Goal: Task Accomplishment & Management: Manage account settings

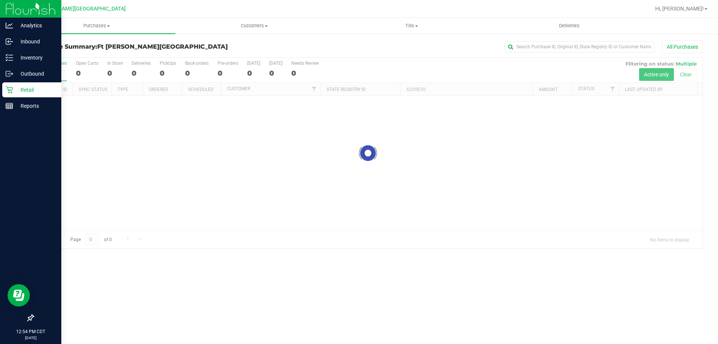
click at [19, 93] on p "Retail" at bounding box center [35, 89] width 45 height 9
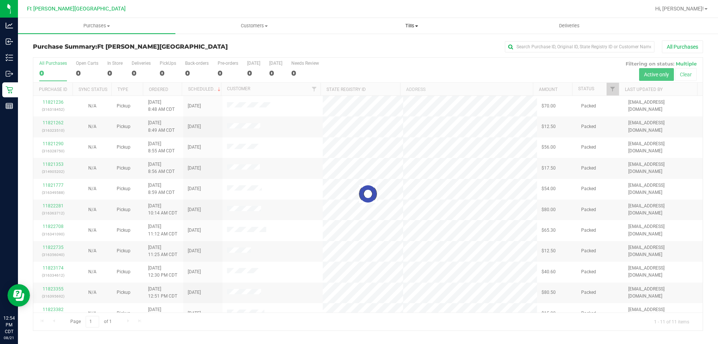
click at [411, 24] on span "Tills" at bounding box center [411, 25] width 157 height 7
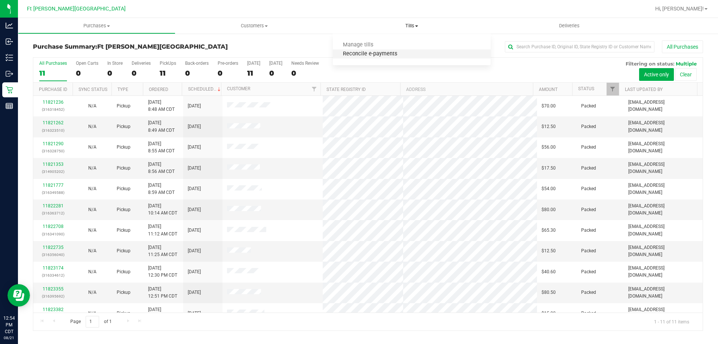
click at [380, 52] on span "Reconcile e-payments" at bounding box center [370, 54] width 74 height 6
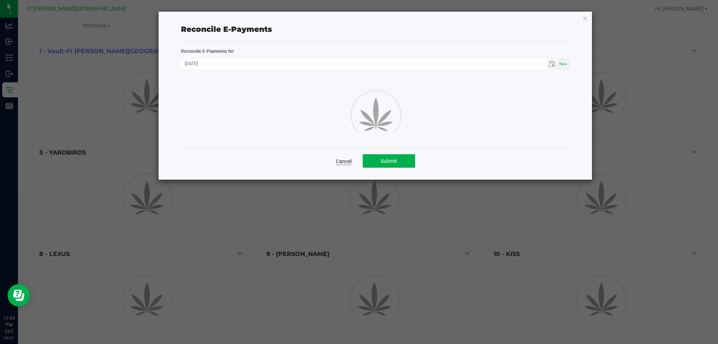
click at [342, 159] on link "Cancel" at bounding box center [344, 160] width 16 height 7
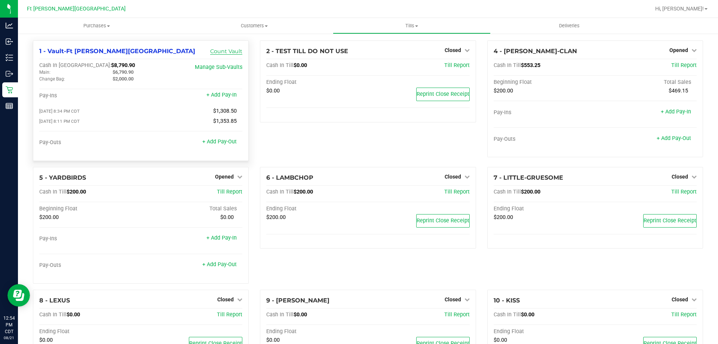
click at [232, 51] on link "Count Vault" at bounding box center [226, 51] width 32 height 7
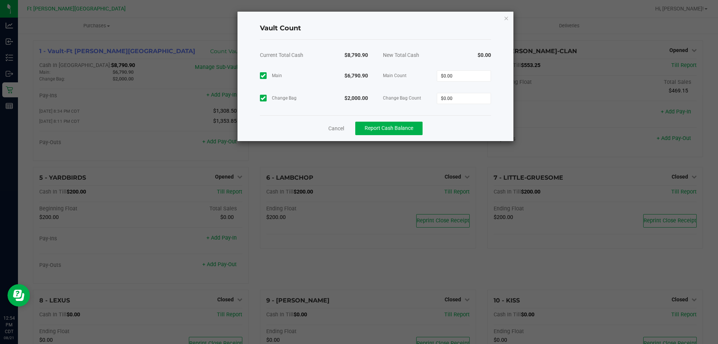
click at [479, 70] on div "$0.00" at bounding box center [464, 75] width 54 height 22
click at [477, 76] on input "0" at bounding box center [463, 76] width 53 height 10
type input "$6,790.90"
type input "$2,000.00"
drag, startPoint x: 436, startPoint y: 132, endPoint x: 425, endPoint y: 132, distance: 10.8
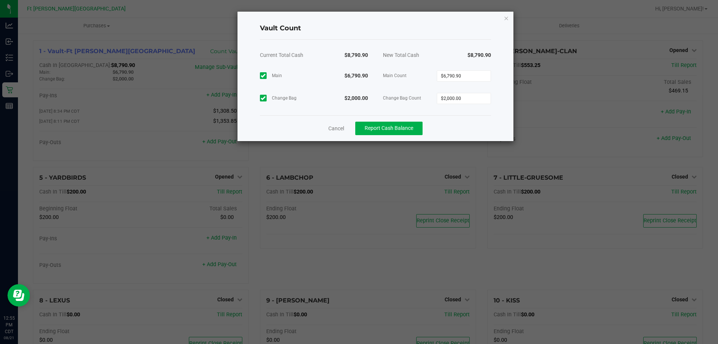
click at [435, 132] on div "Cancel Report Cash Balance" at bounding box center [375, 128] width 231 height 26
click at [393, 132] on button "Report Cash Balance" at bounding box center [388, 128] width 67 height 13
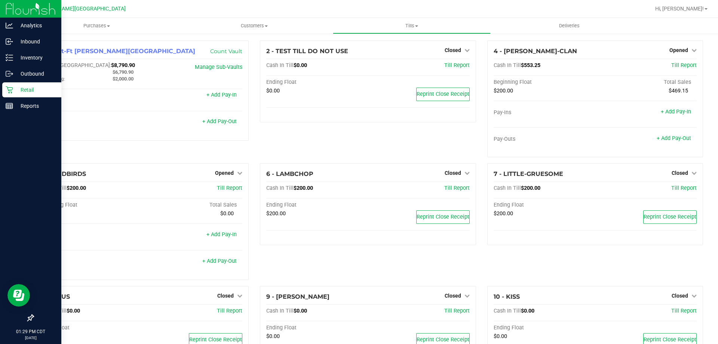
click at [36, 87] on p "Retail" at bounding box center [35, 89] width 45 height 9
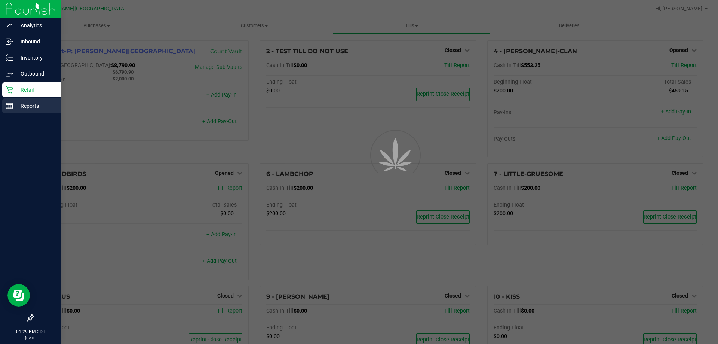
click at [33, 102] on p "Reports" at bounding box center [35, 105] width 45 height 9
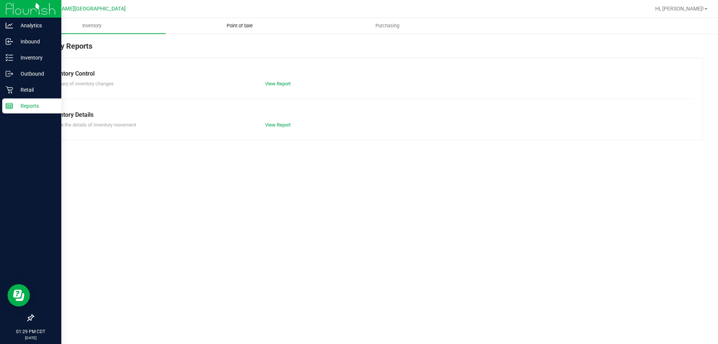
click at [242, 25] on span "Point of Sale" at bounding box center [239, 25] width 46 height 7
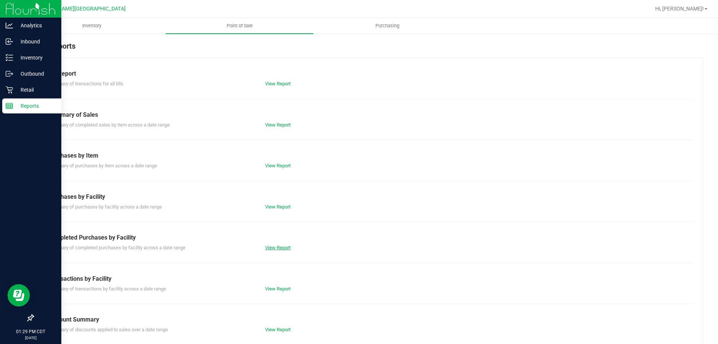
click at [270, 248] on link "View Report" at bounding box center [277, 248] width 25 height 6
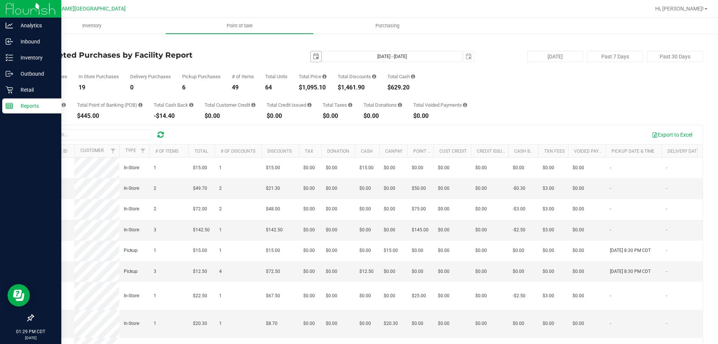
click at [311, 61] on span "select" at bounding box center [316, 56] width 10 height 10
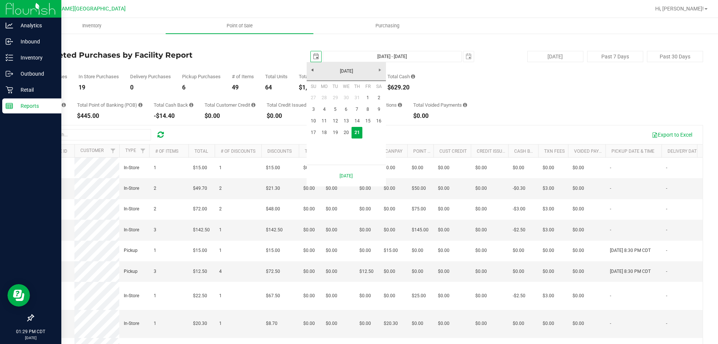
scroll to position [0, 19]
click at [326, 131] on link "18" at bounding box center [324, 133] width 11 height 12
type input "[DATE]"
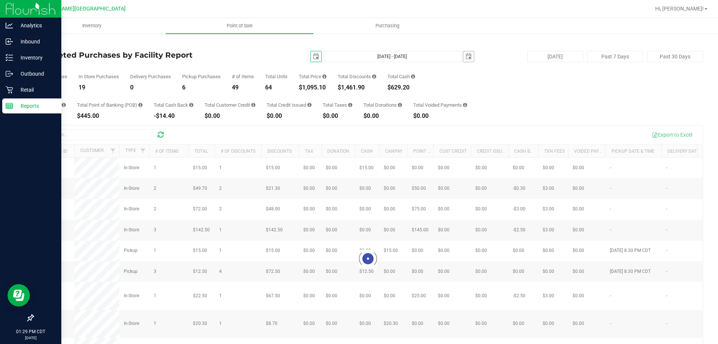
click at [466, 55] on span "select" at bounding box center [468, 56] width 6 height 6
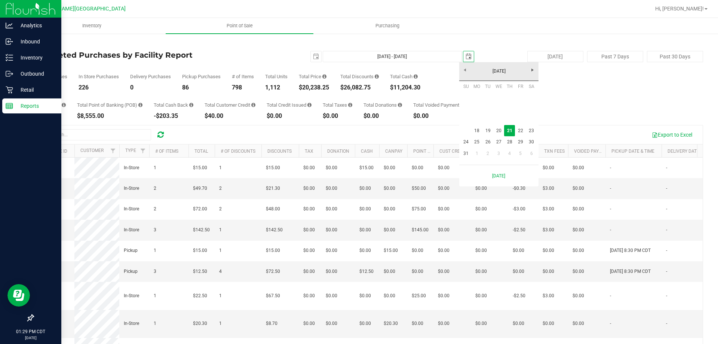
scroll to position [0, 19]
click at [465, 56] on span "select" at bounding box center [468, 56] width 6 height 6
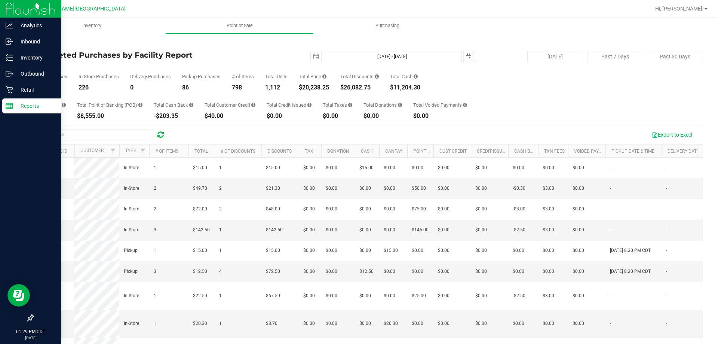
click at [465, 58] on span "select" at bounding box center [468, 56] width 6 height 6
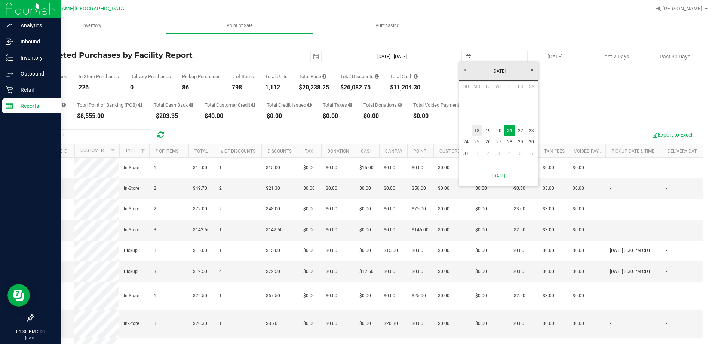
click at [480, 128] on link "18" at bounding box center [476, 131] width 11 height 12
type input "[DATE] - [DATE]"
type input "[DATE]"
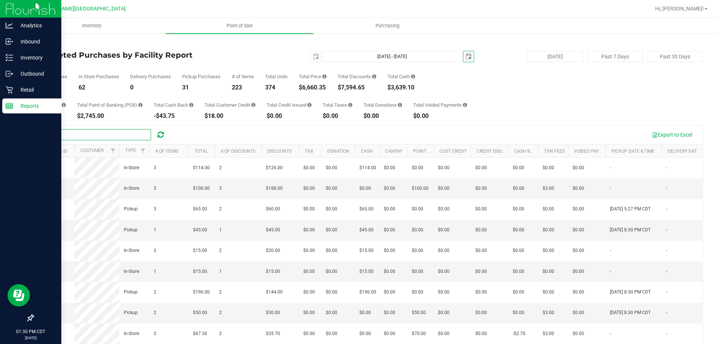
click at [64, 132] on input "text" at bounding box center [95, 134] width 112 height 11
type input "[PERSON_NAME]"
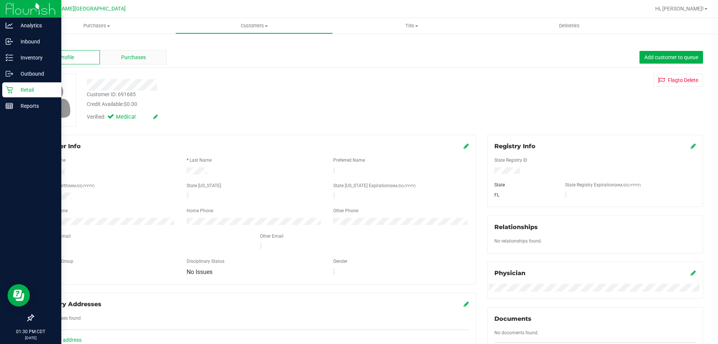
click at [115, 57] on div "Purchases" at bounding box center [133, 57] width 67 height 14
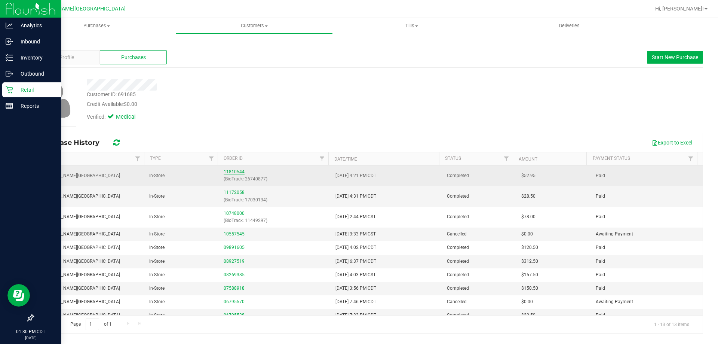
click at [230, 171] on link "11810544" at bounding box center [234, 171] width 21 height 5
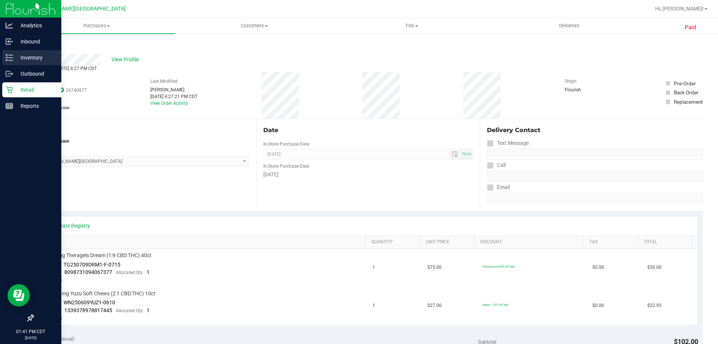
click at [24, 63] on div "Inventory" at bounding box center [31, 57] width 59 height 15
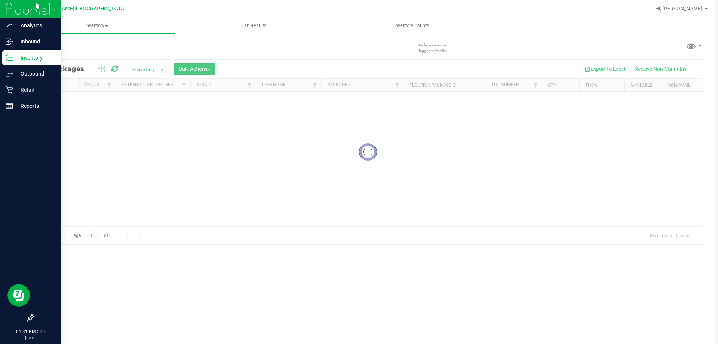
click at [124, 47] on input "text" at bounding box center [185, 47] width 305 height 11
click at [124, 47] on div "Inventory All packages All inventory Waste log Create inventory Lab Results Inv…" at bounding box center [368, 181] width 700 height 326
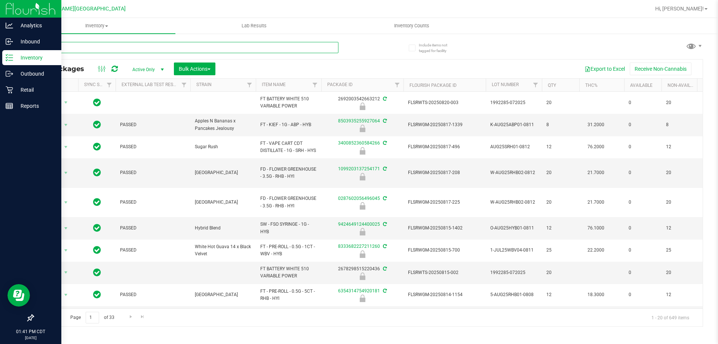
type input "grtz"
